Goal: Information Seeking & Learning: Learn about a topic

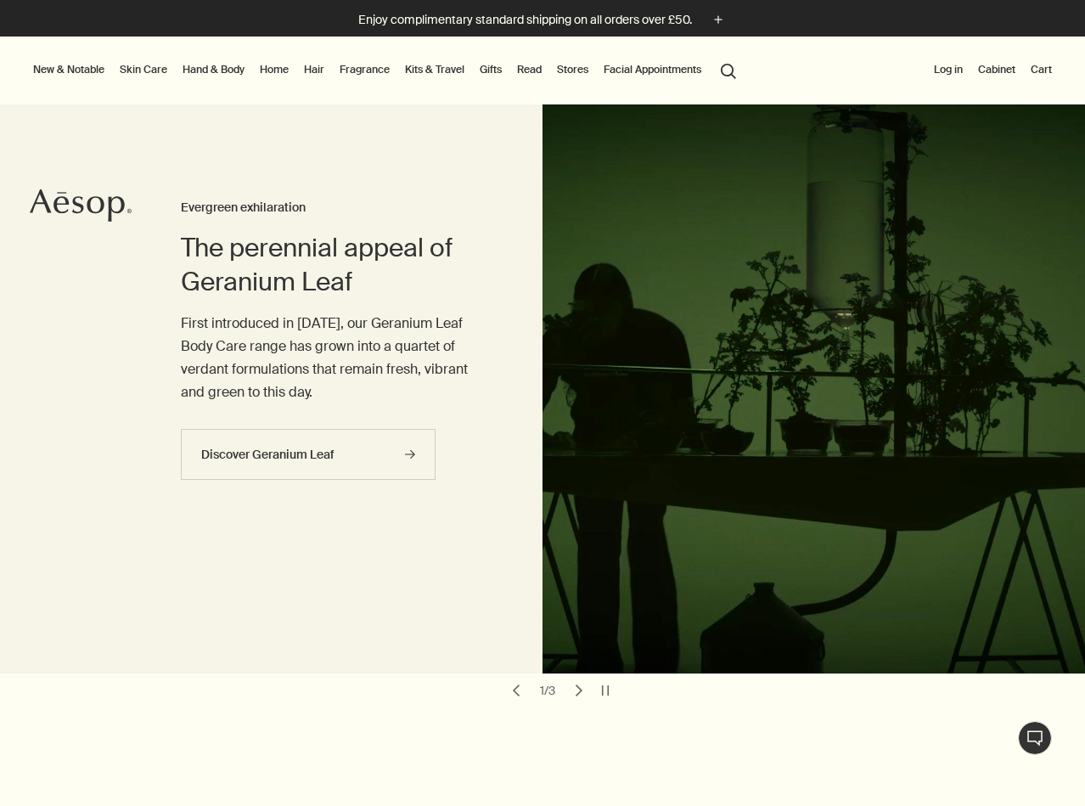
click at [155, 65] on link "Skin Care" at bounding box center [143, 69] width 54 height 20
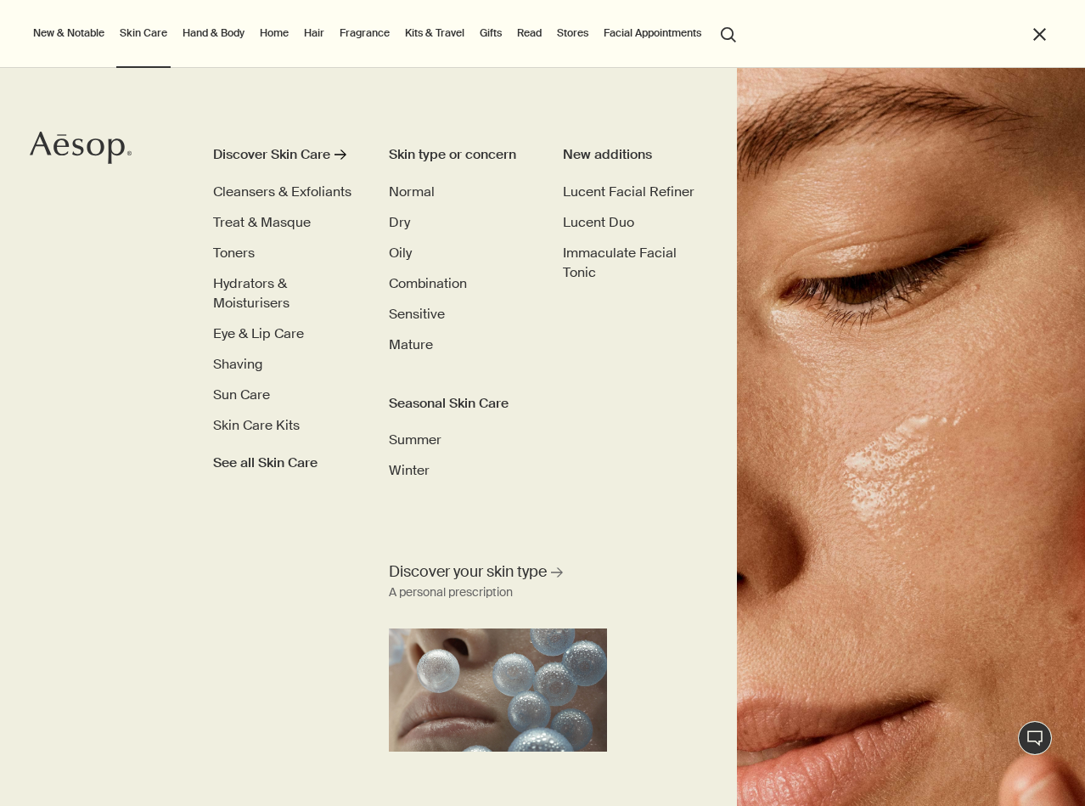
click at [219, 31] on link "Hand & Body" at bounding box center [213, 33] width 69 height 20
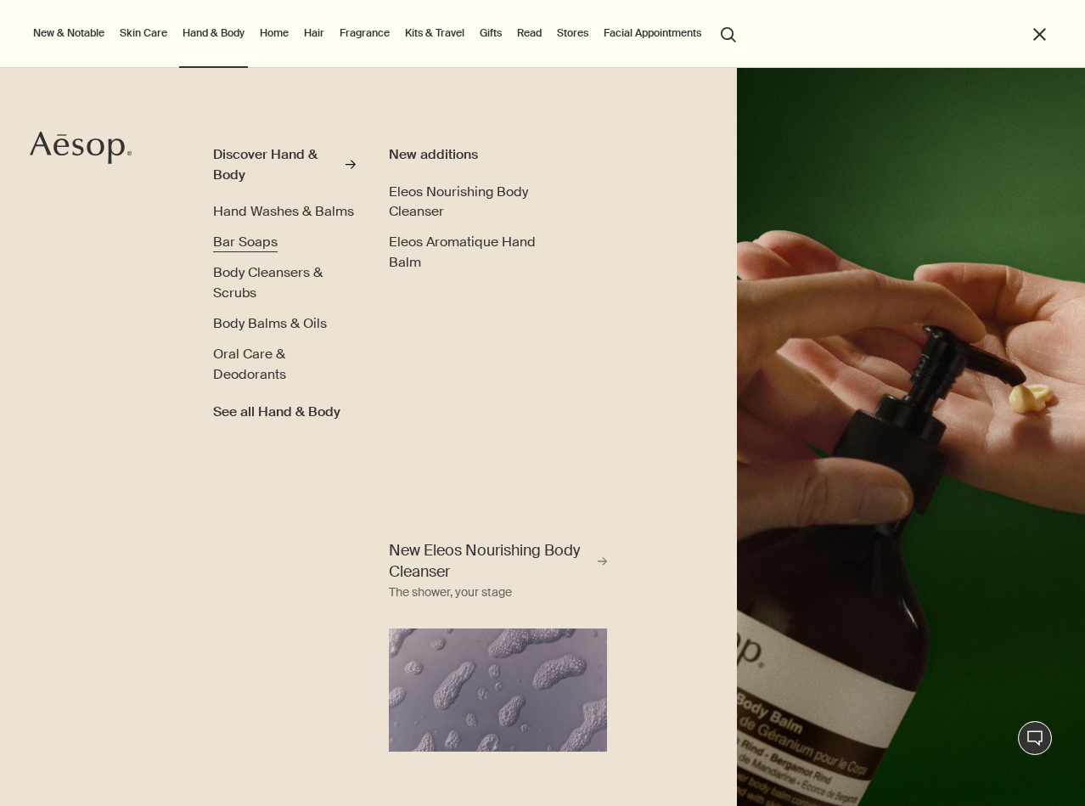
click at [251, 240] on span "Bar Soaps" at bounding box center [245, 242] width 65 height 18
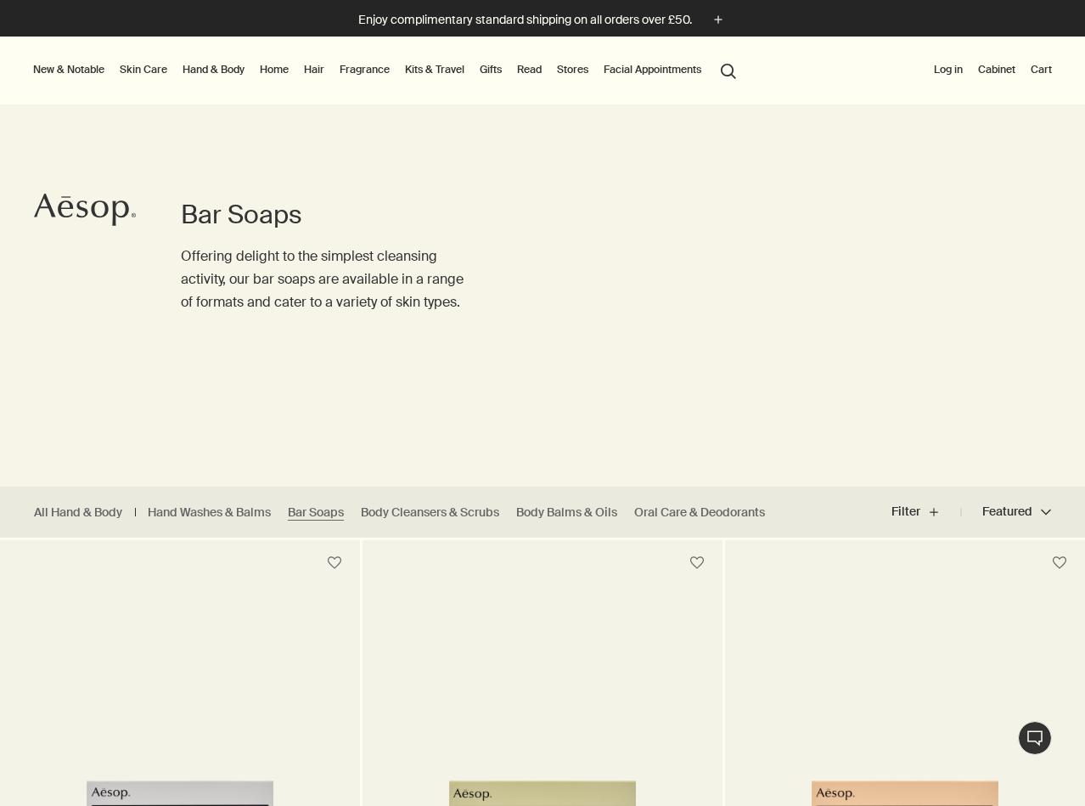
click at [730, 70] on button "search Search" at bounding box center [728, 70] width 31 height 32
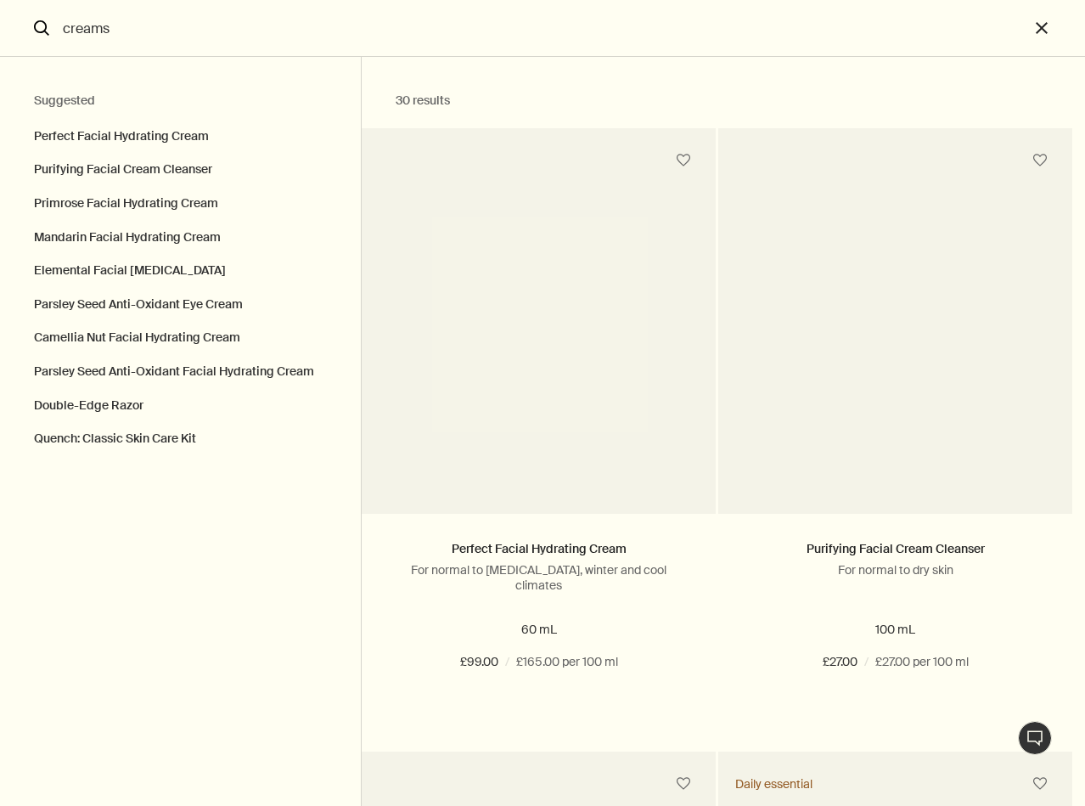
type input "creams"
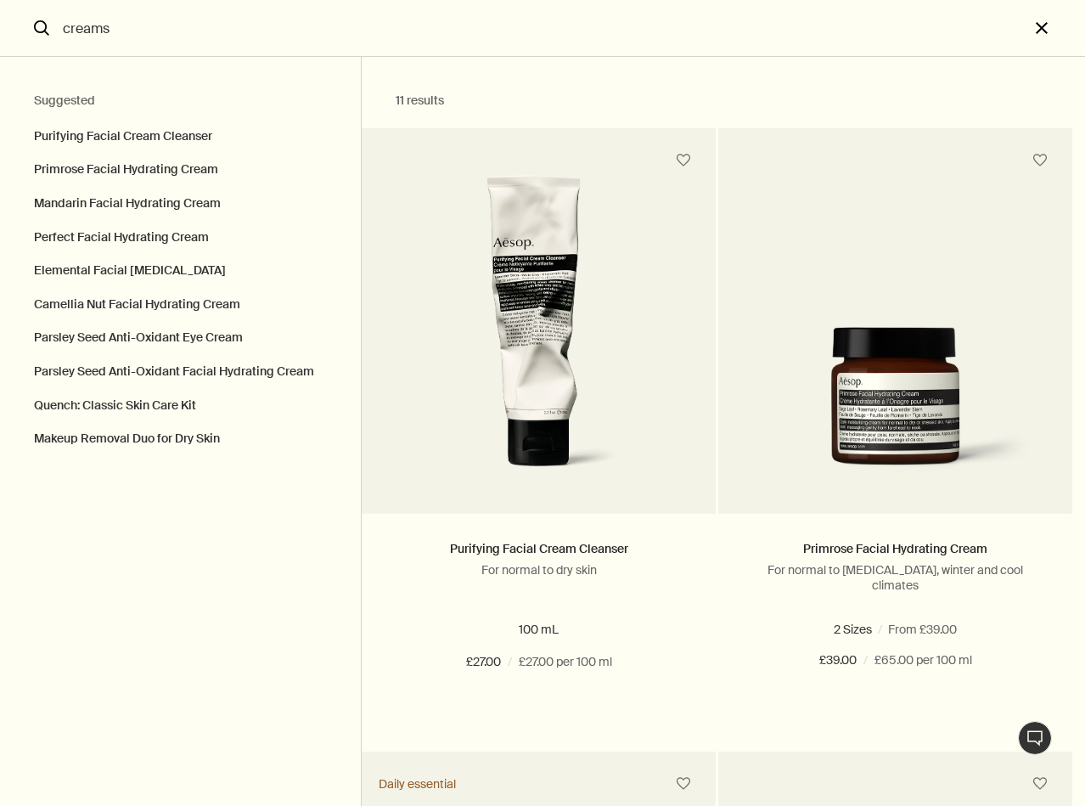
click at [1037, 29] on button "close" at bounding box center [1057, 28] width 56 height 57
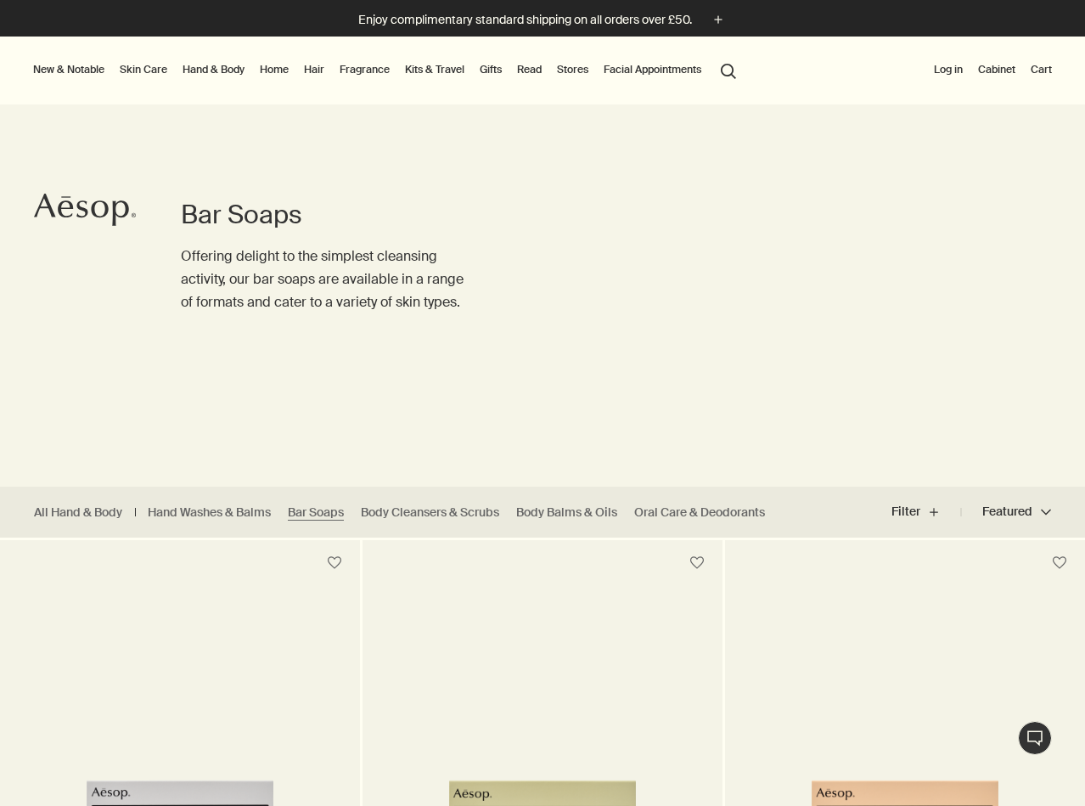
click at [193, 71] on link "Hand & Body" at bounding box center [213, 69] width 69 height 20
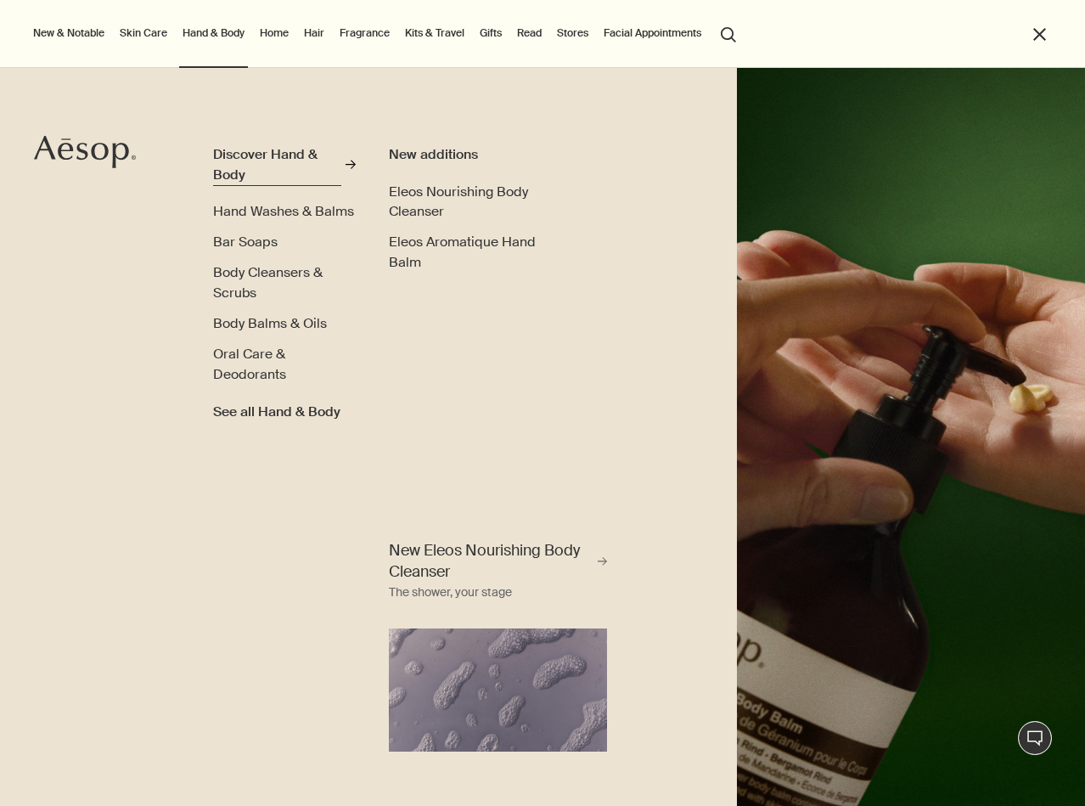
click at [251, 154] on div "Discover Hand & Body" at bounding box center [276, 164] width 127 height 40
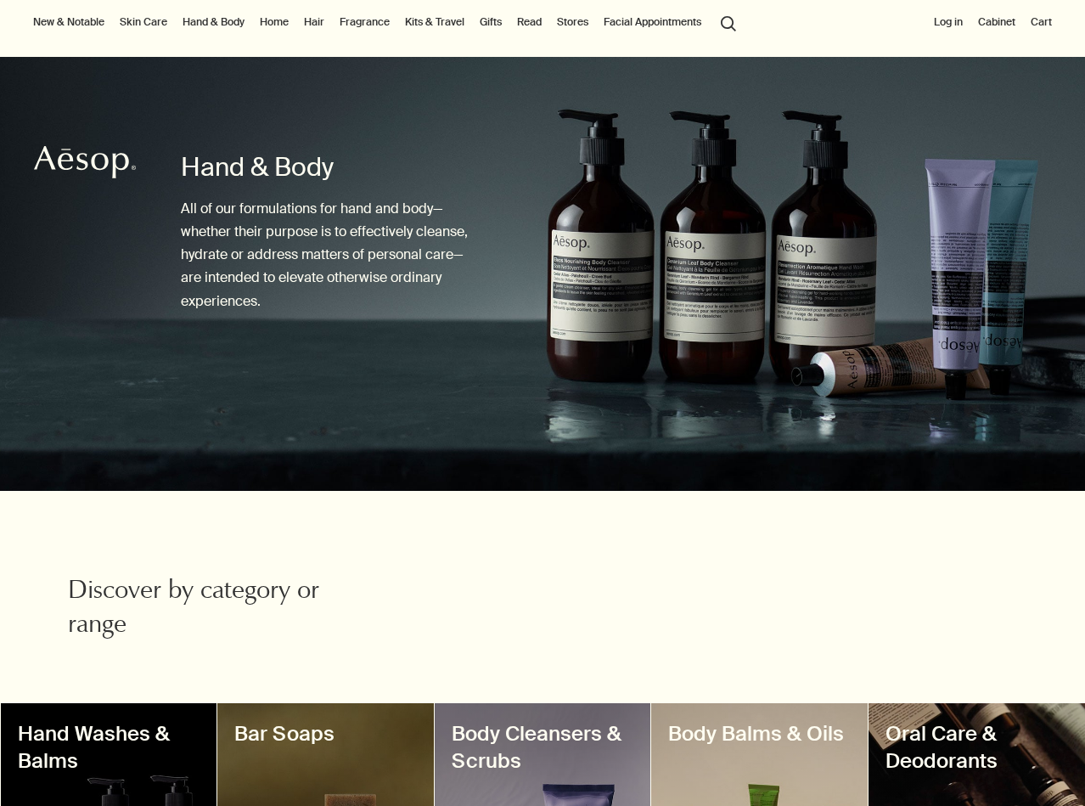
scroll to position [45, 0]
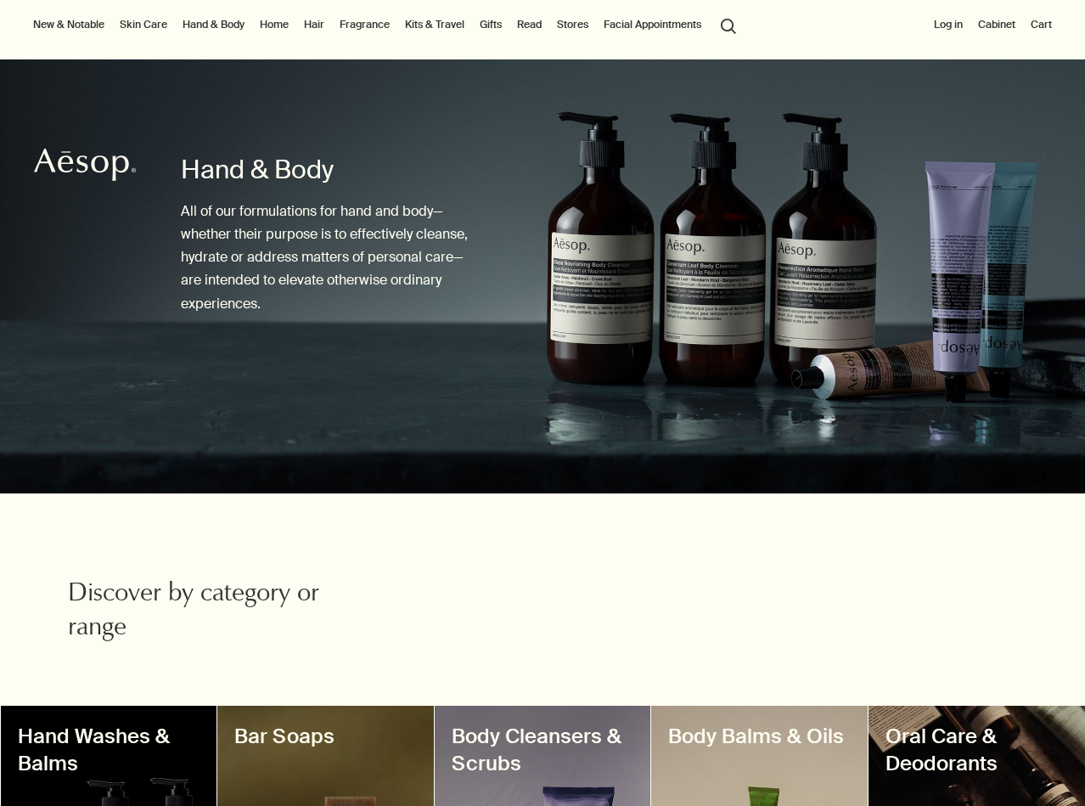
click at [217, 20] on link "Hand & Body" at bounding box center [213, 24] width 69 height 20
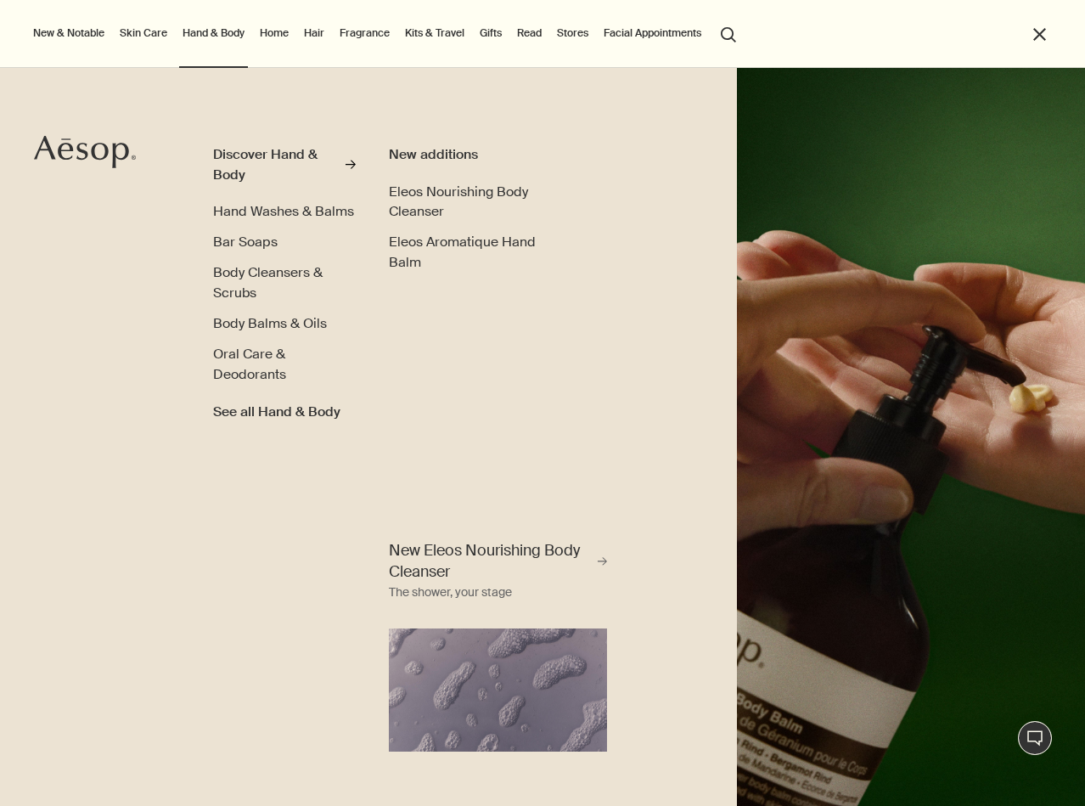
click at [211, 37] on link "Hand & Body" at bounding box center [213, 33] width 69 height 20
click at [1038, 31] on button "close" at bounding box center [1040, 35] width 20 height 20
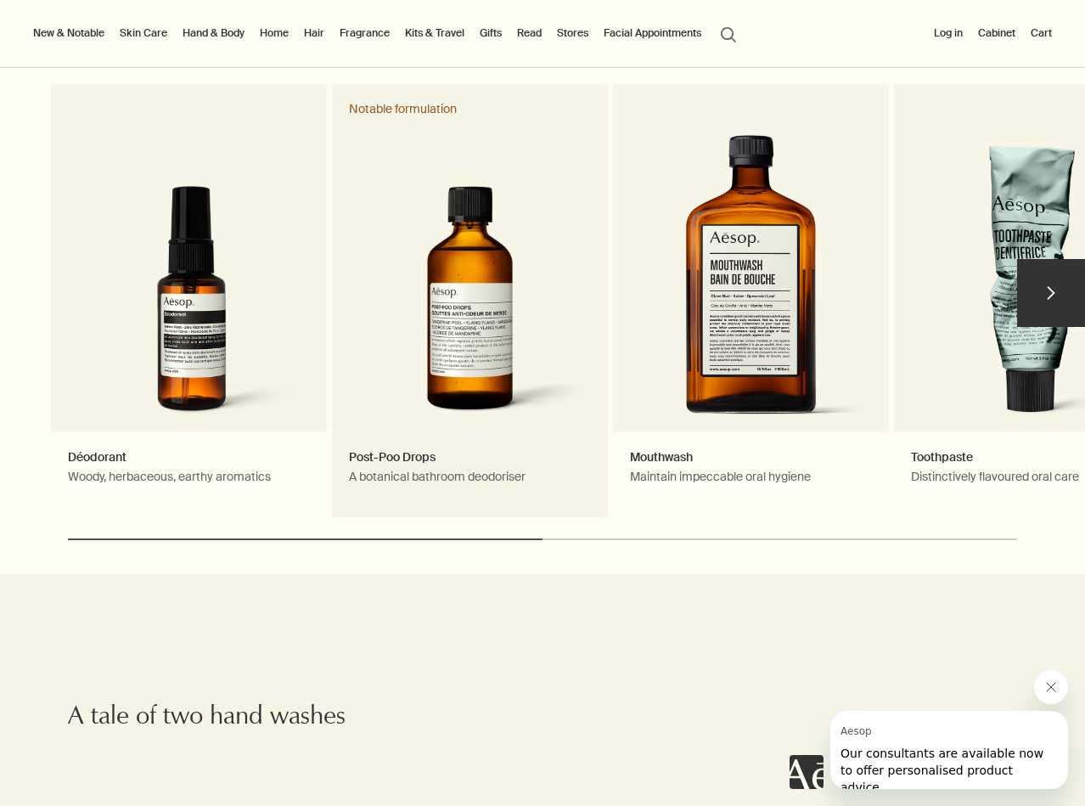
scroll to position [1453, 0]
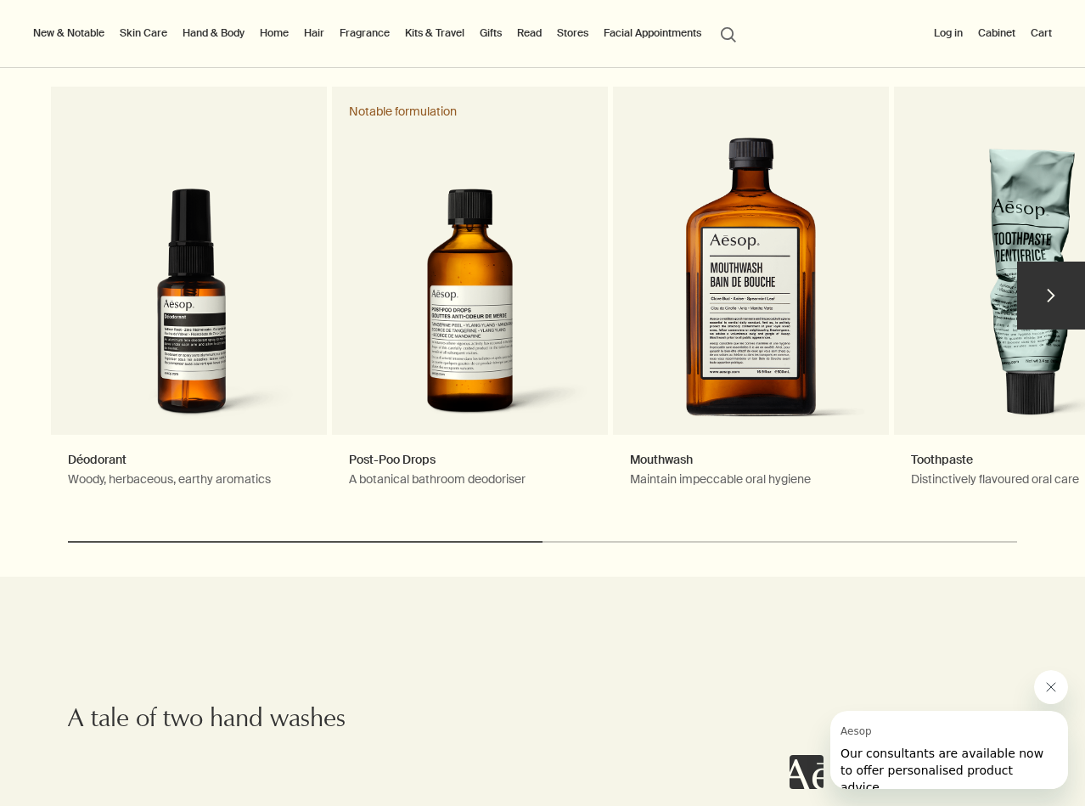
click at [1034, 313] on button "chevron" at bounding box center [1051, 296] width 68 height 68
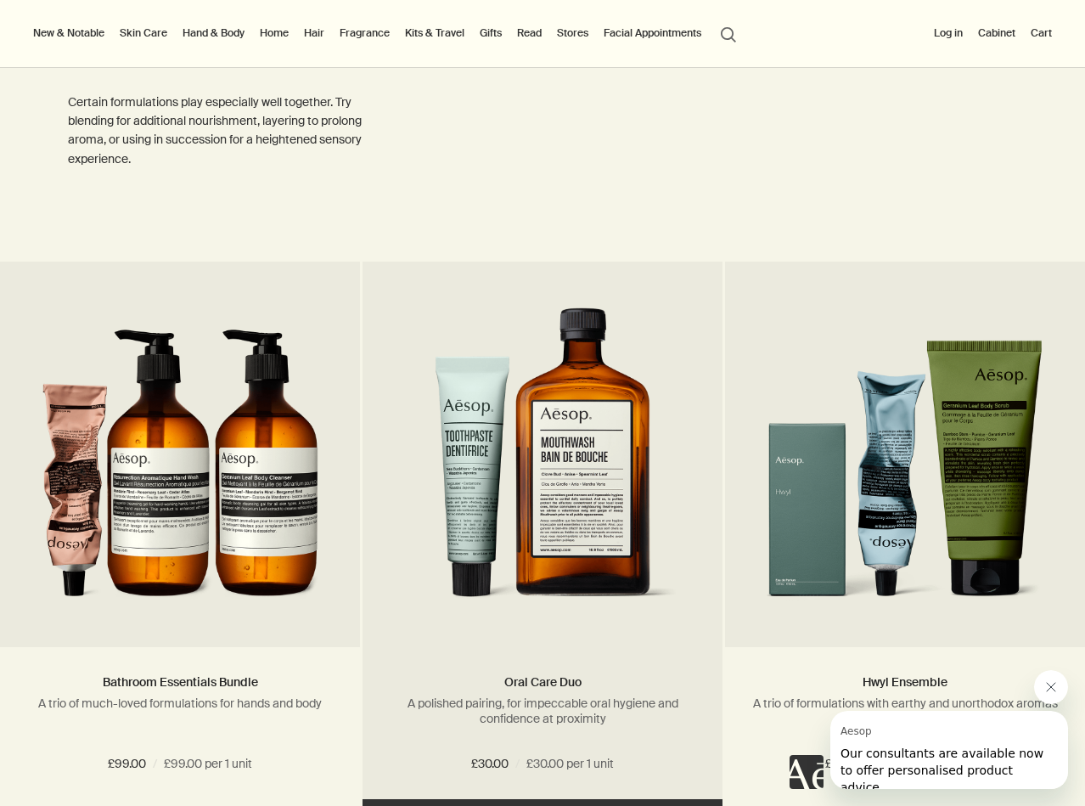
scroll to position [3654, 0]
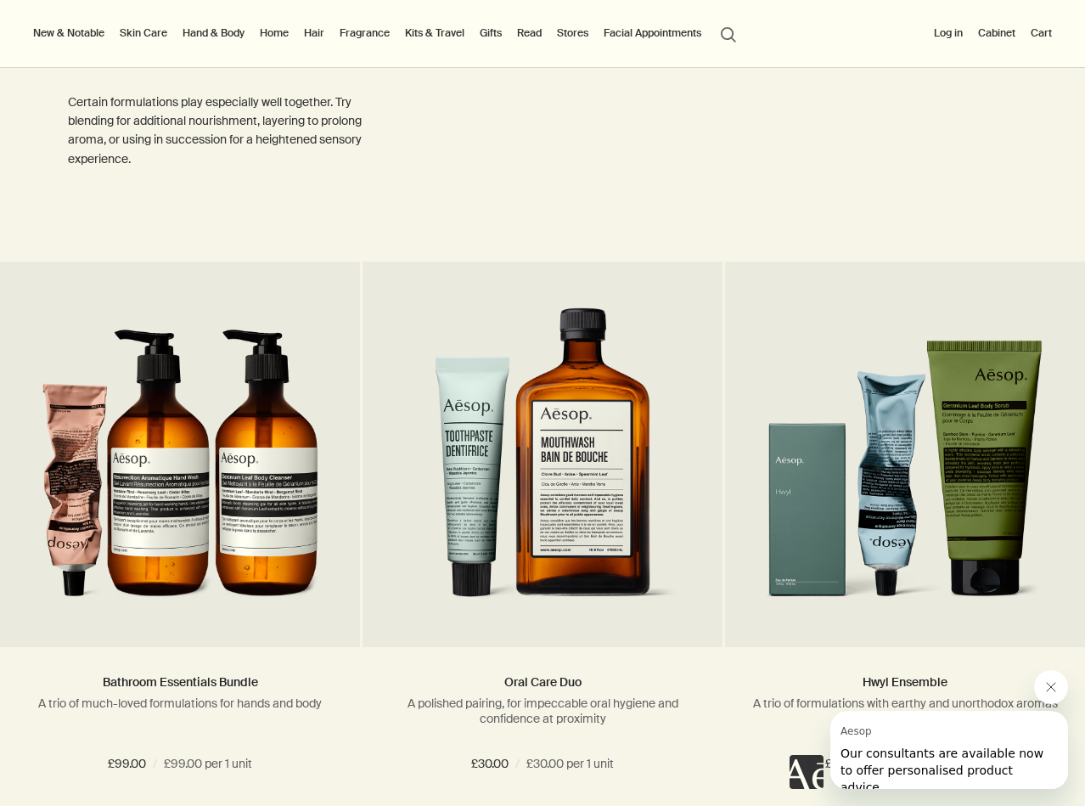
click at [491, 40] on link "Gifts" at bounding box center [490, 33] width 29 height 20
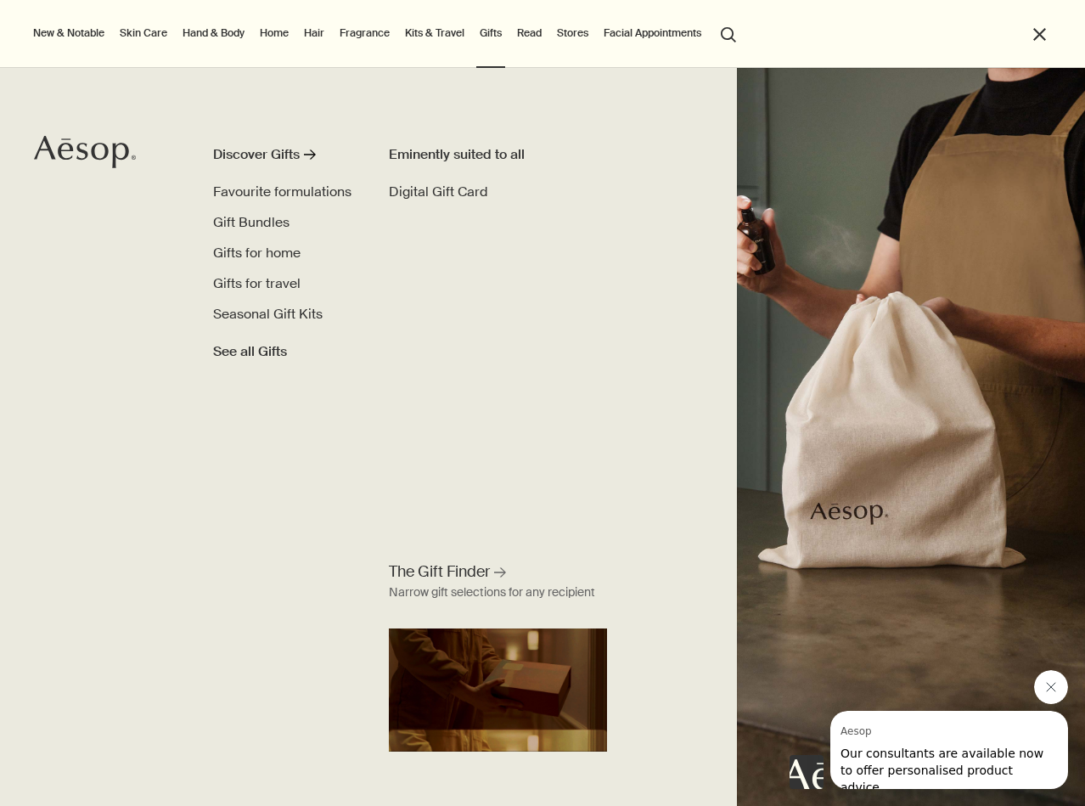
click at [533, 36] on link "Read" at bounding box center [529, 33] width 31 height 20
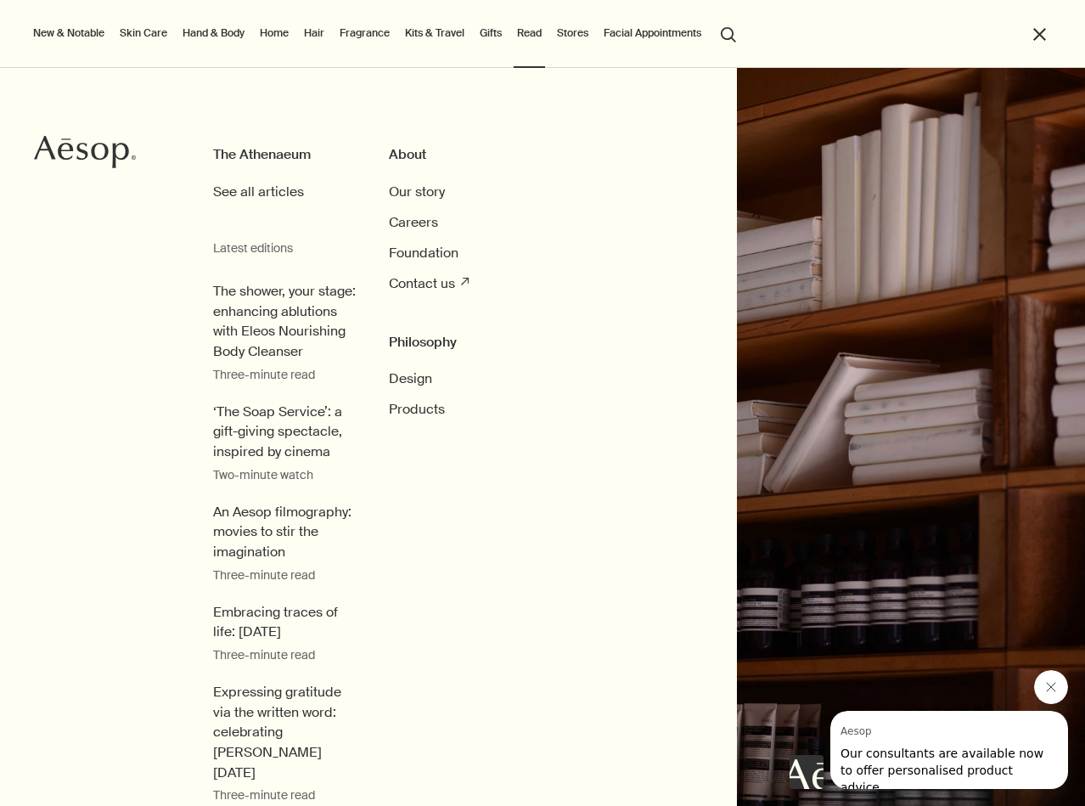
click at [286, 154] on h3 "The Athenaeum" at bounding box center [284, 154] width 143 height 20
drag, startPoint x: 213, startPoint y: 152, endPoint x: 349, endPoint y: 147, distance: 136.0
click at [349, 147] on h3 "The Athenaeum" at bounding box center [284, 154] width 143 height 20
copy h3 "The Athenaeum"
click at [507, 183] on li "Our story" at bounding box center [460, 192] width 142 height 20
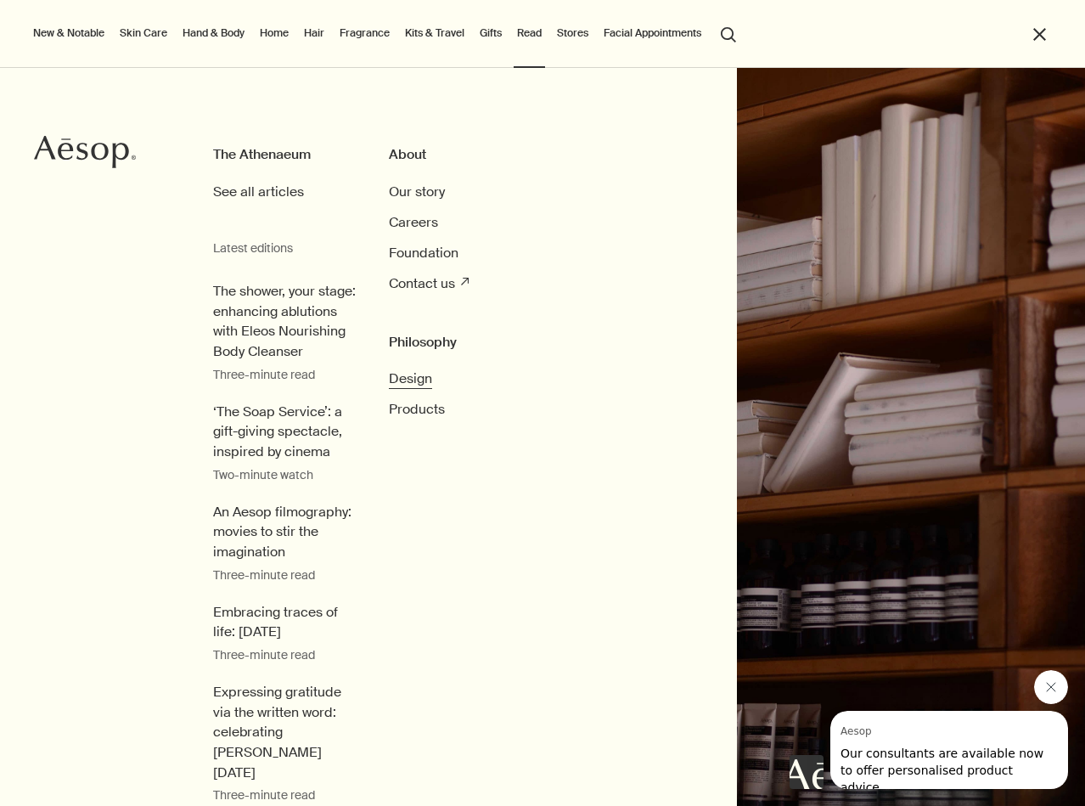
click at [431, 375] on span "Design" at bounding box center [410, 378] width 43 height 18
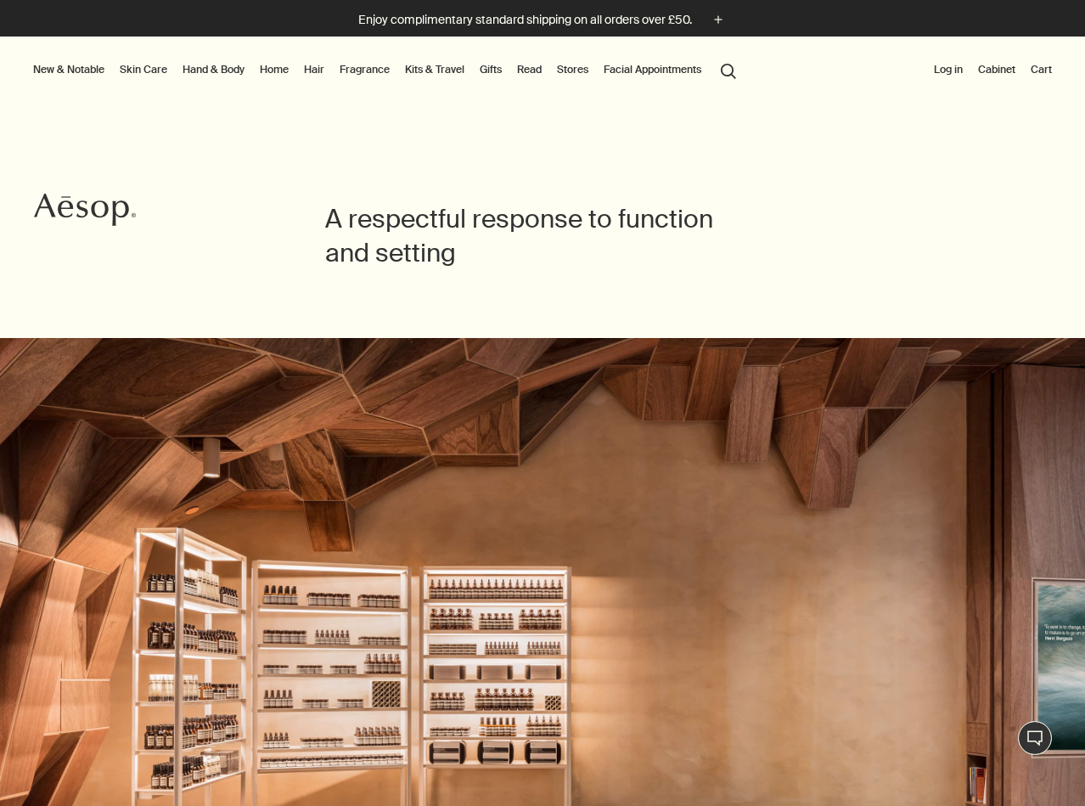
click at [233, 73] on link "Hand & Body" at bounding box center [213, 69] width 69 height 20
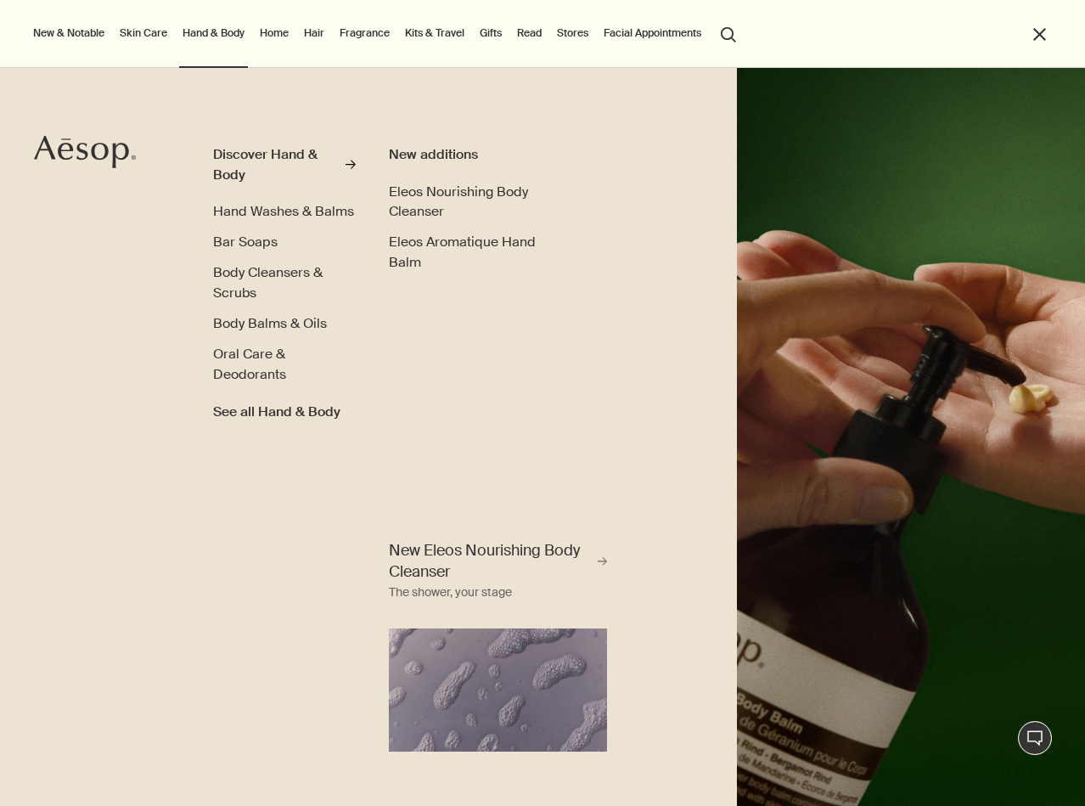
click at [151, 38] on link "Skin Care" at bounding box center [143, 33] width 54 height 20
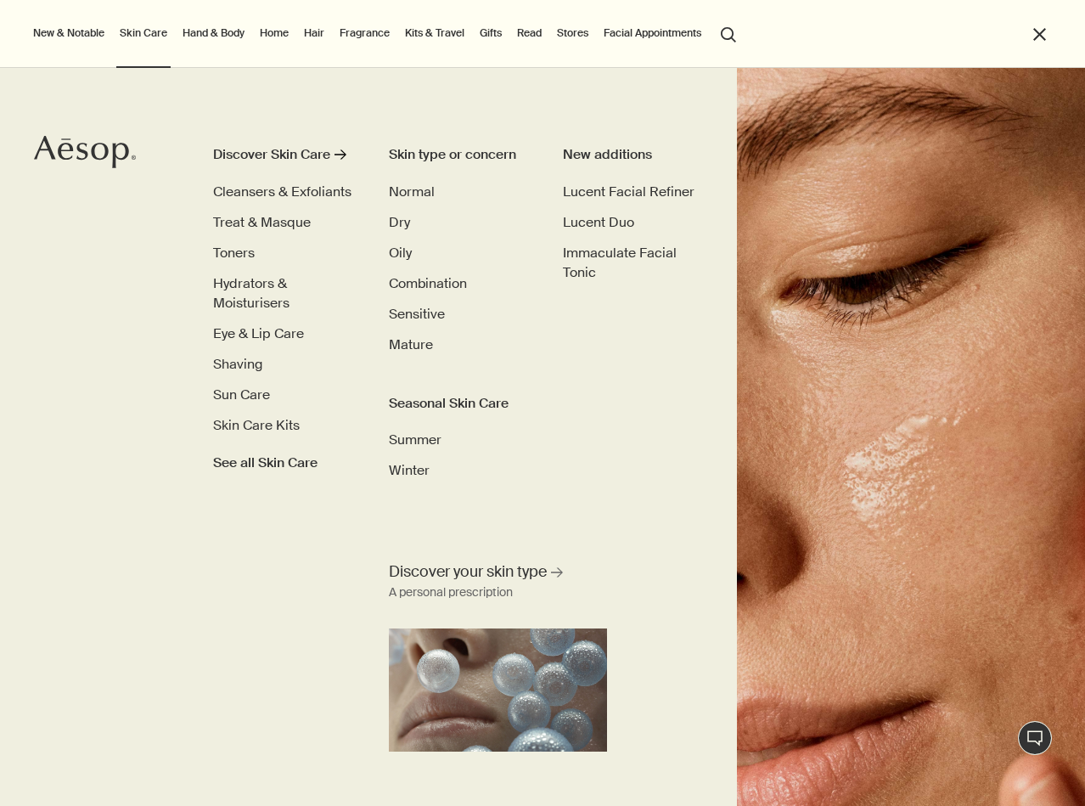
click at [727, 42] on button "search Search" at bounding box center [728, 33] width 31 height 32
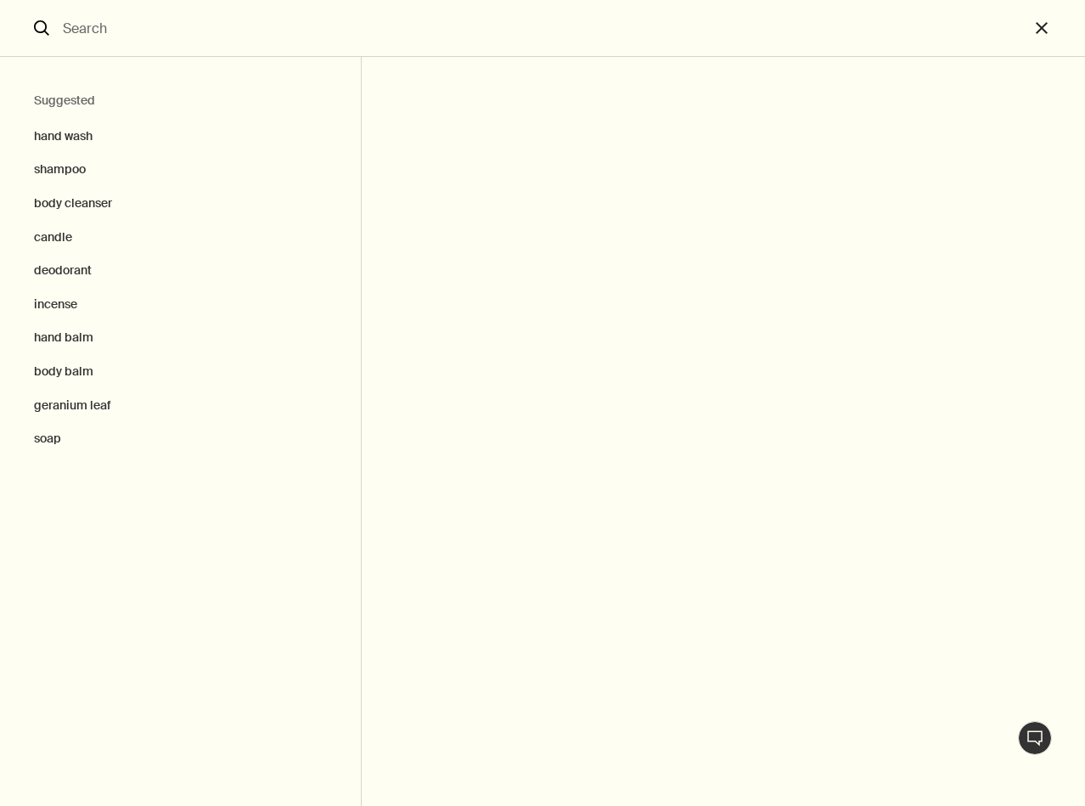
type input "m"
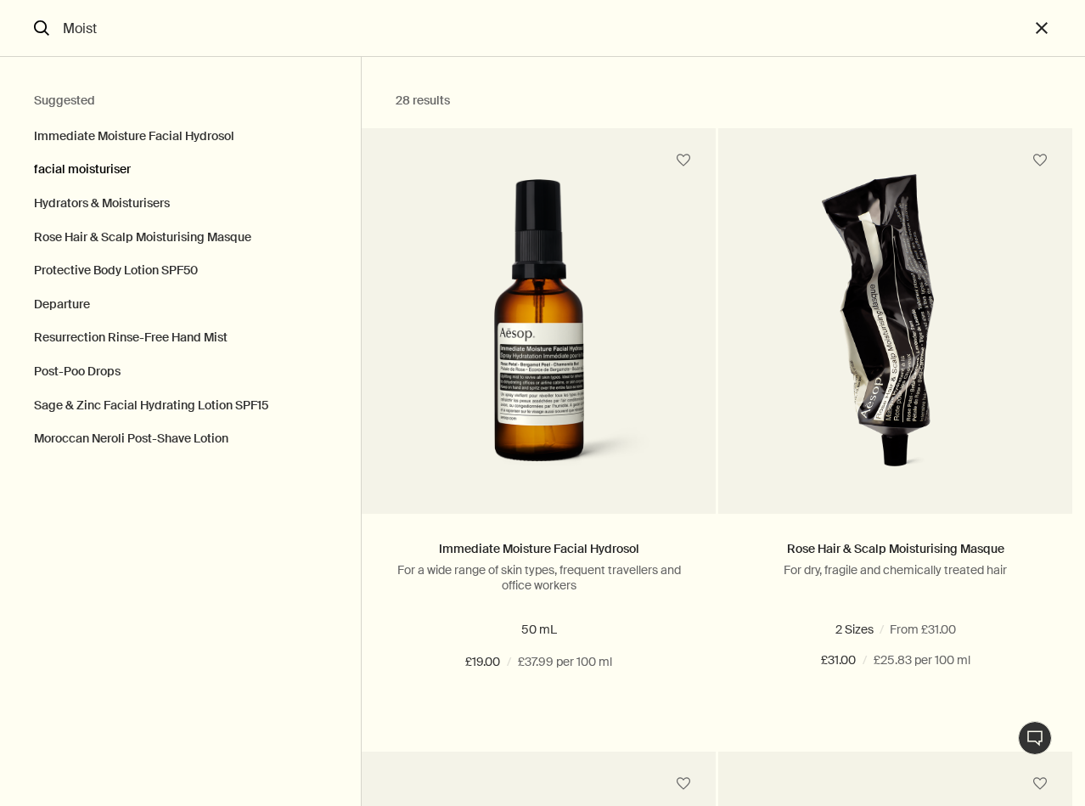
click at [130, 173] on button "facial moisturiser" at bounding box center [180, 170] width 361 height 34
type input "facial moisturiser"
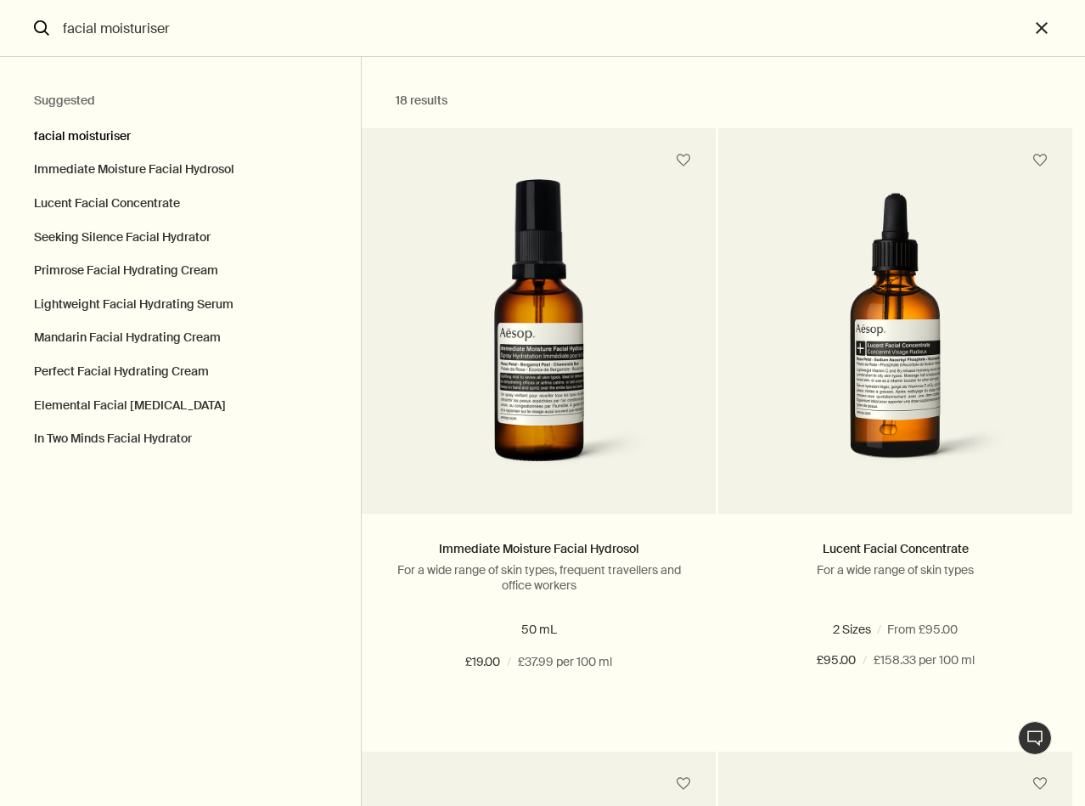
click at [128, 144] on button "facial moisturiser" at bounding box center [180, 132] width 361 height 42
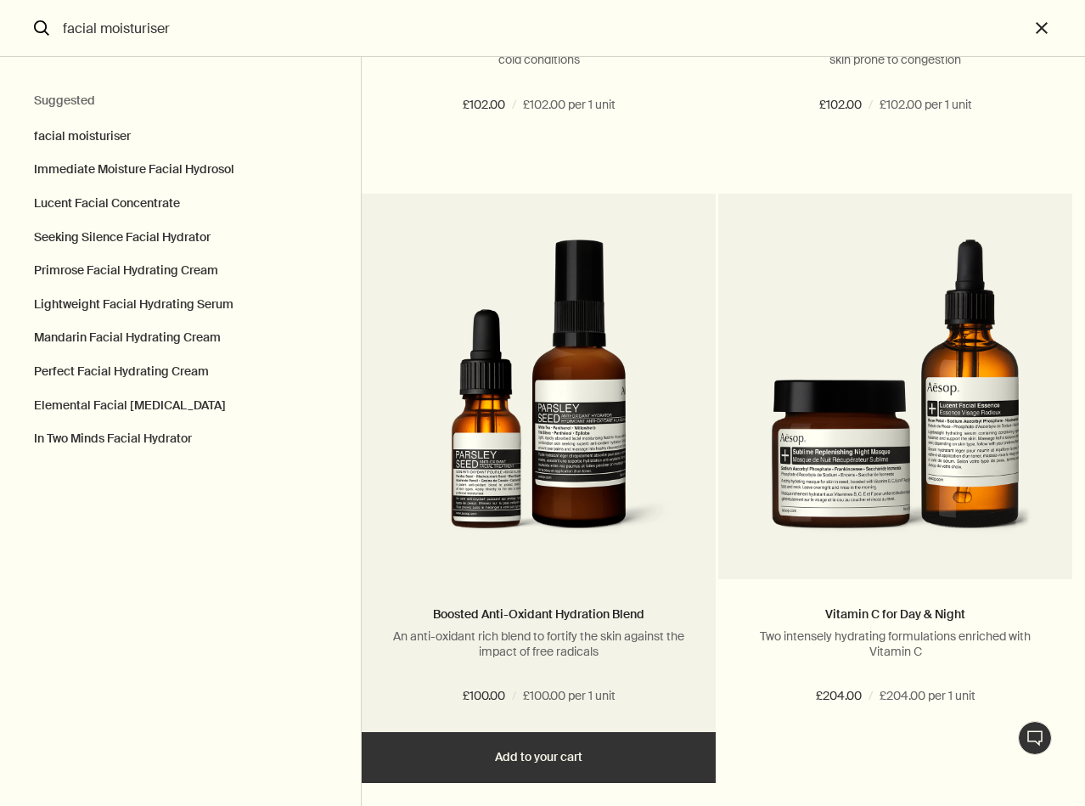
scroll to position [4888, 0]
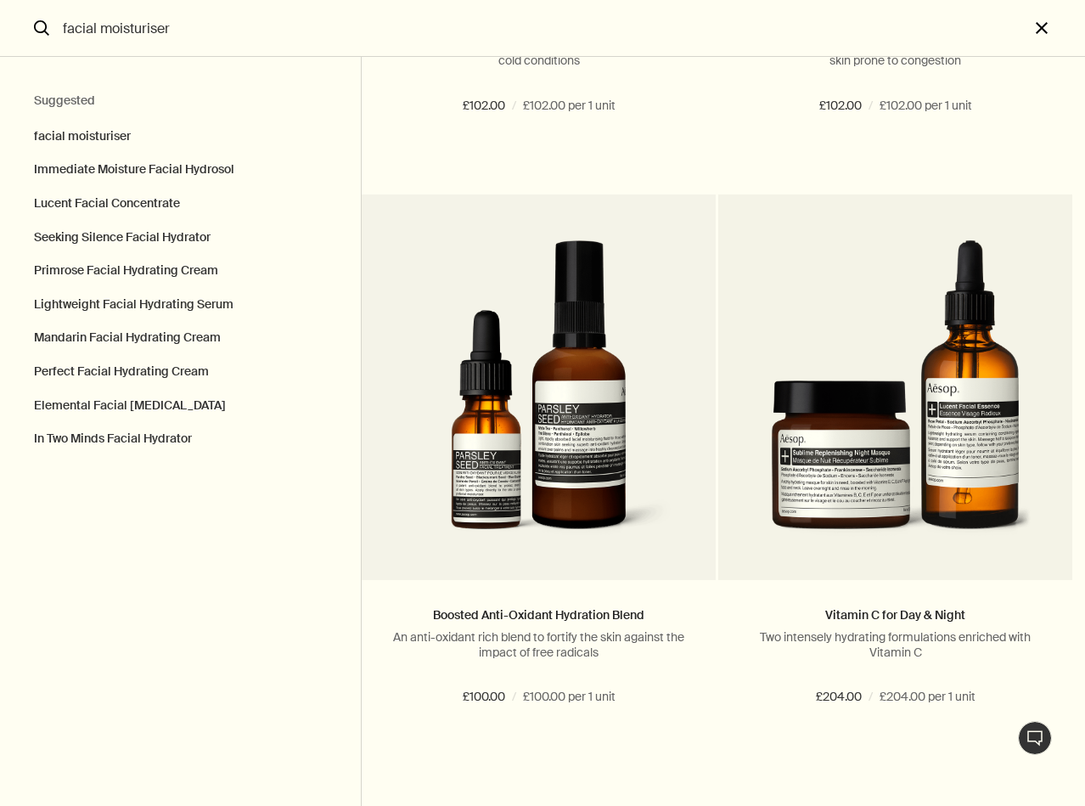
click at [1045, 31] on button "close" at bounding box center [1057, 28] width 56 height 57
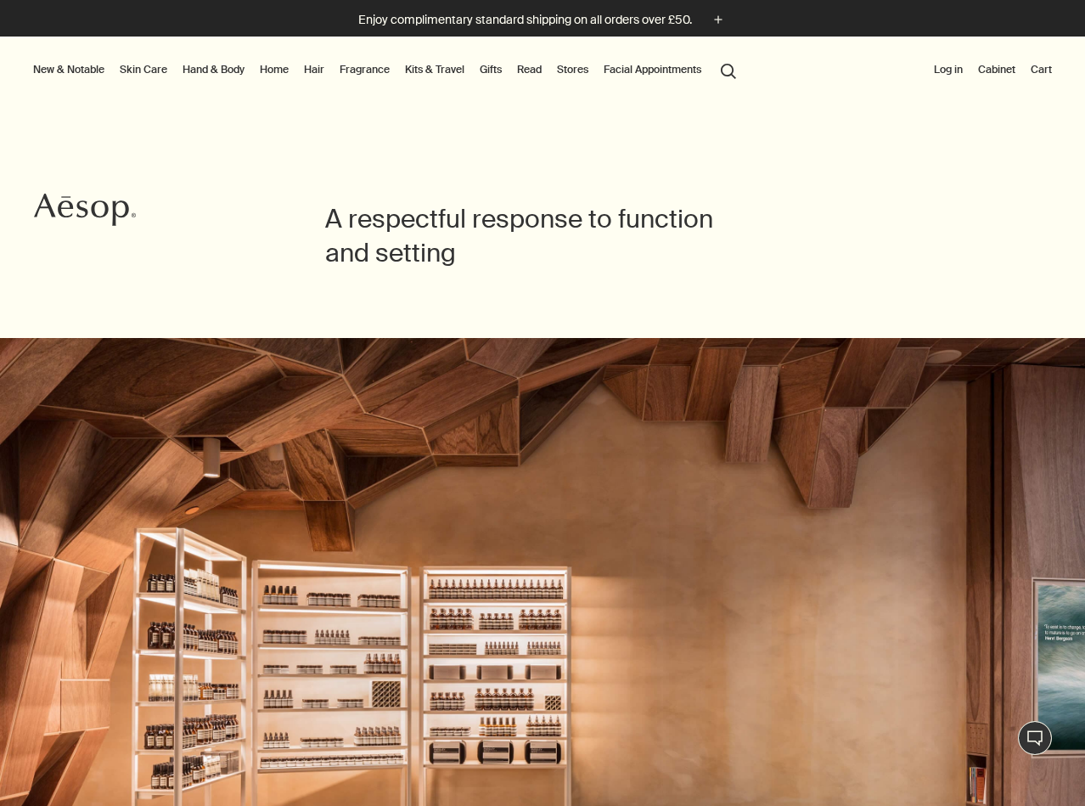
click at [277, 75] on link "Home" at bounding box center [274, 69] width 36 height 20
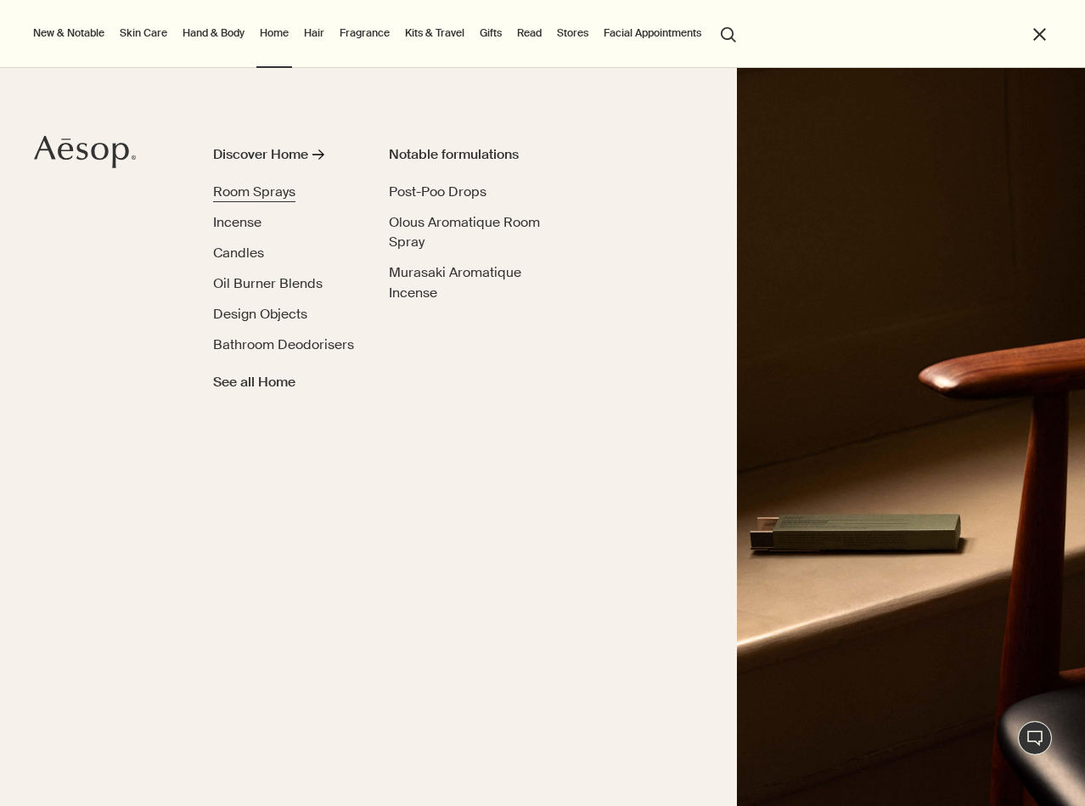
click at [267, 194] on span "Room Sprays" at bounding box center [254, 192] width 82 height 18
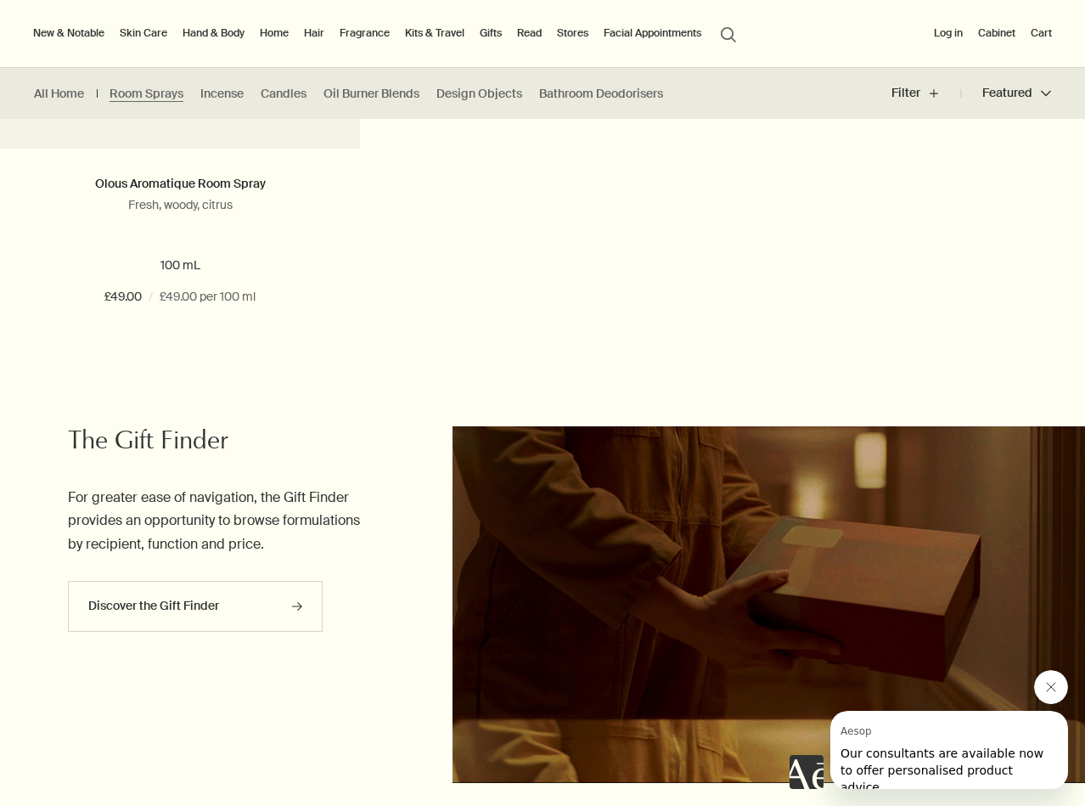
scroll to position [1403, 0]
